Goal: Task Accomplishment & Management: Complete application form

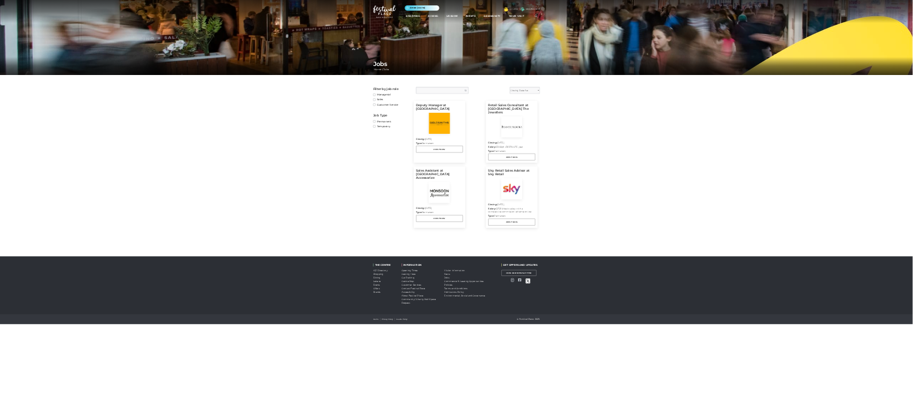
scroll to position [402, 0]
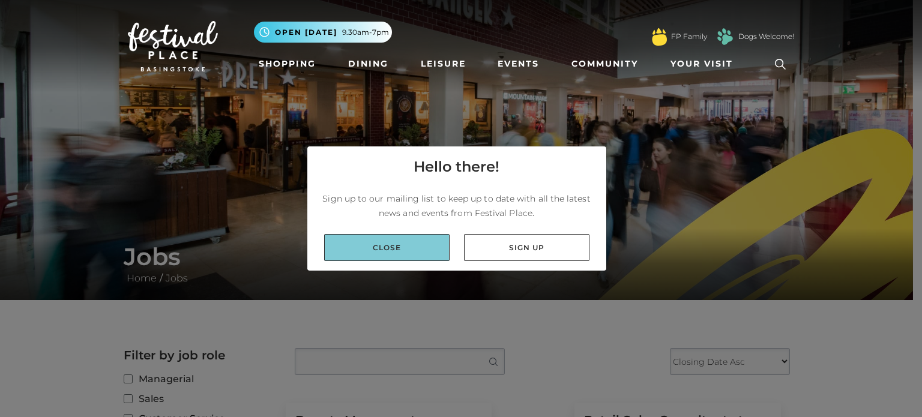
click at [411, 245] on link "Close" at bounding box center [386, 247] width 125 height 27
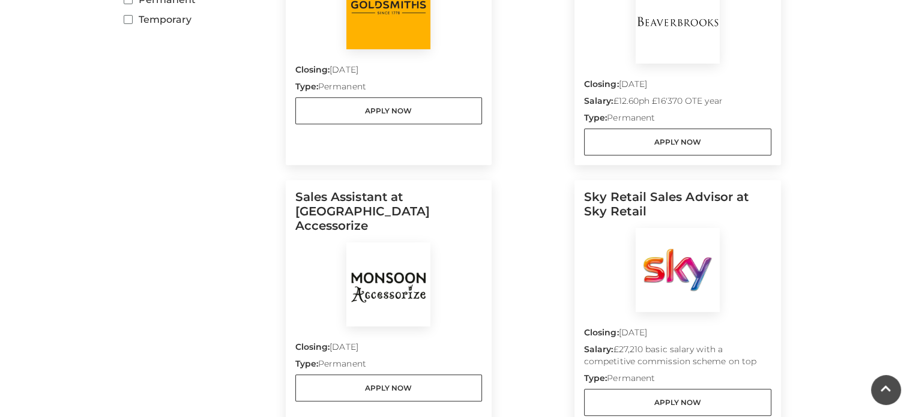
scroll to position [477, 0]
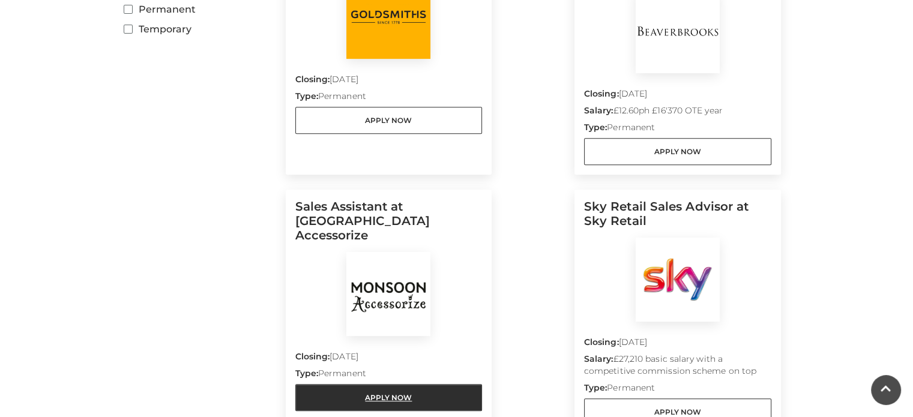
click at [413, 384] on link "Apply Now" at bounding box center [388, 397] width 187 height 27
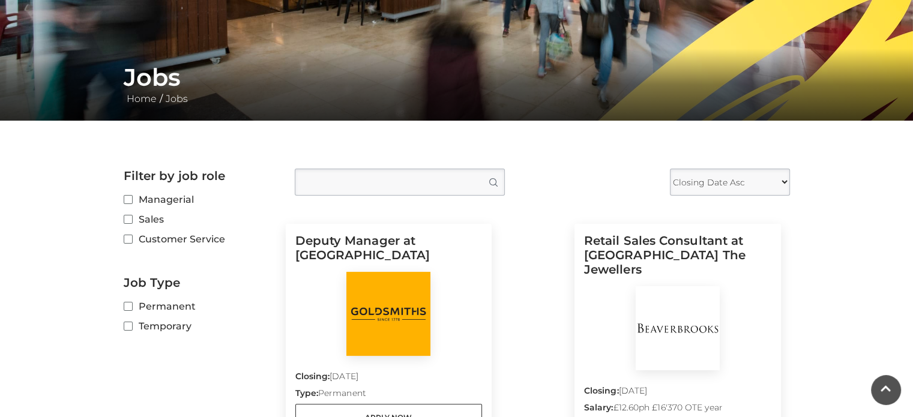
scroll to position [0, 0]
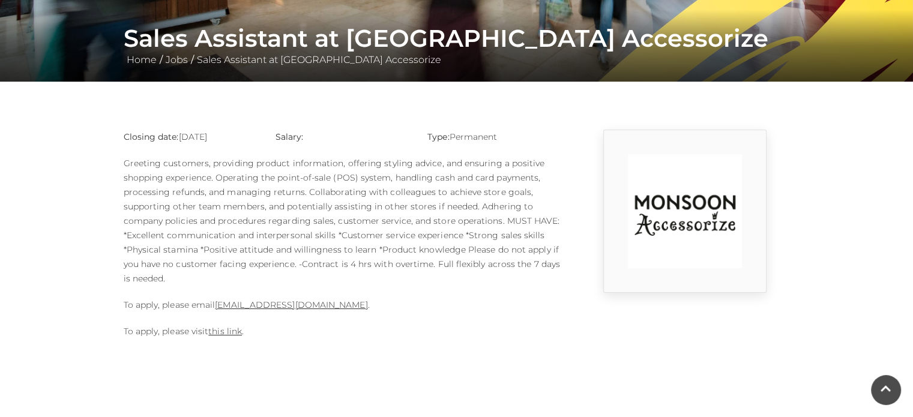
scroll to position [227, 0]
